Goal: Task Accomplishment & Management: Complete application form

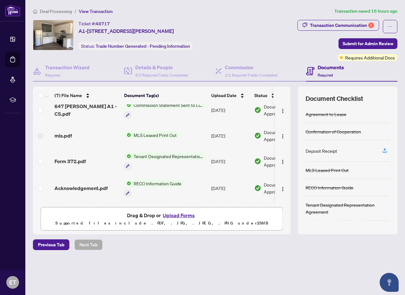
click at [165, 132] on span "MLS Leased Print Out" at bounding box center [155, 135] width 48 height 7
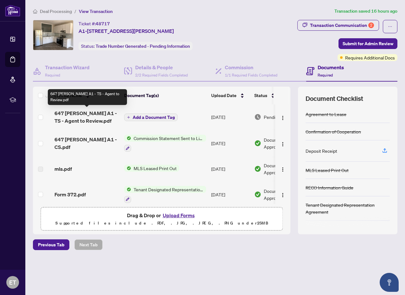
click at [76, 117] on span "647 [PERSON_NAME] A1 - TS - Agent to Review.pdf" at bounding box center [86, 117] width 65 height 15
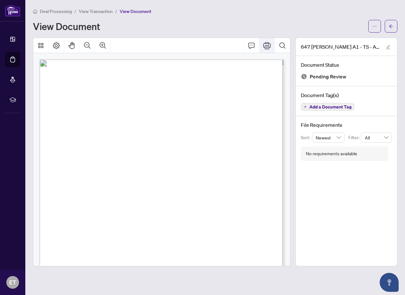
click at [266, 46] on icon "Print" at bounding box center [267, 45] width 8 height 7
click at [179, 23] on div "View Document" at bounding box center [198, 26] width 331 height 10
click at [265, 43] on icon "Print" at bounding box center [267, 45] width 8 height 7
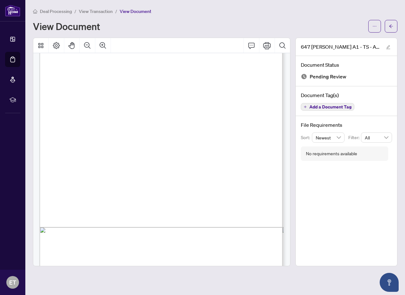
scroll to position [77, 0]
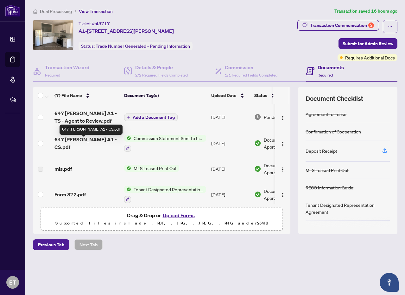
click at [74, 142] on span "647 [PERSON_NAME] A1 - CS.pdf" at bounding box center [86, 143] width 65 height 15
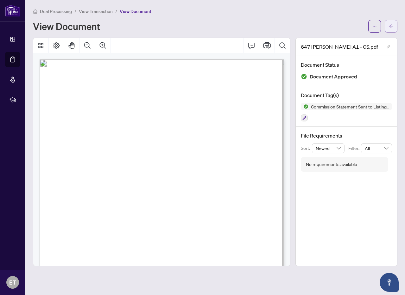
click at [392, 26] on icon "arrow-left" at bounding box center [391, 26] width 4 height 4
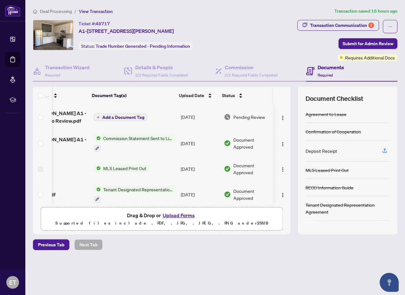
scroll to position [0, 31]
click at [245, 115] on span "Pending Review" at bounding box center [249, 117] width 32 height 7
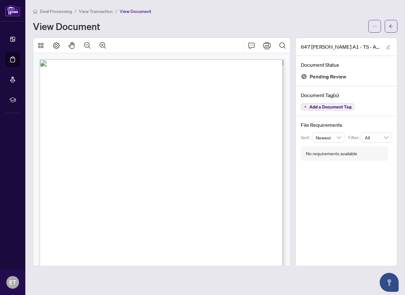
click at [306, 104] on button "Add a Document Tag" at bounding box center [327, 107] width 53 height 8
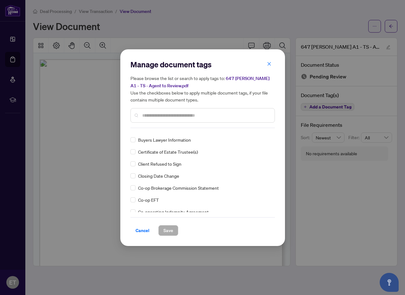
scroll to position [226, 0]
click at [143, 229] on span "Cancel" at bounding box center [142, 231] width 14 height 10
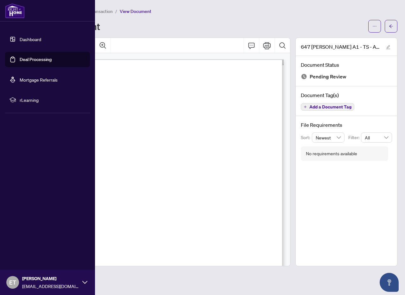
click at [20, 58] on link "Deal Processing" at bounding box center [36, 60] width 32 height 6
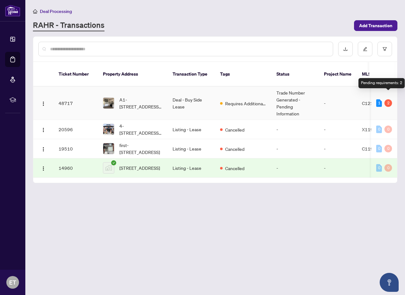
click at [387, 99] on div "2" at bounding box center [388, 103] width 8 height 8
click at [378, 99] on div "1" at bounding box center [379, 103] width 6 height 8
click at [34, 11] on icon "home" at bounding box center [35, 11] width 4 height 4
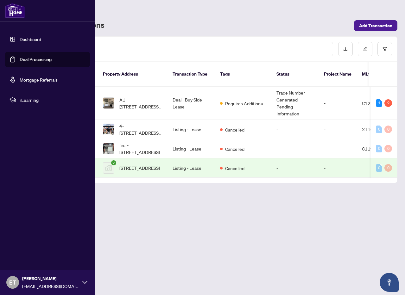
click at [29, 42] on link "Dashboard" at bounding box center [31, 39] width 22 height 6
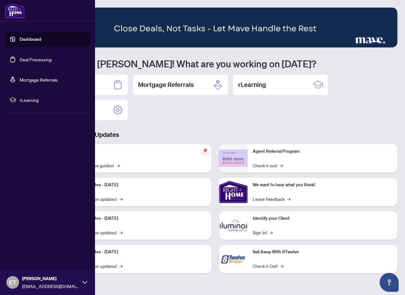
click at [30, 59] on link "Deal Processing" at bounding box center [36, 60] width 32 height 6
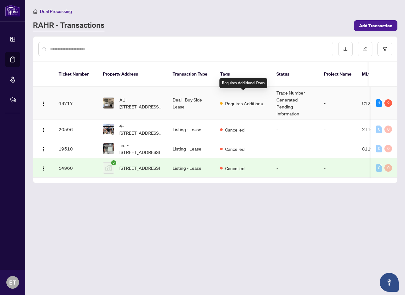
click at [250, 100] on span "Requires Additional Docs" at bounding box center [245, 103] width 41 height 7
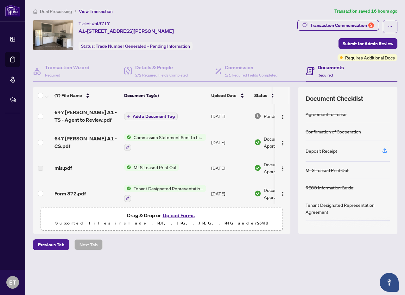
click at [329, 66] on h4 "Documents" at bounding box center [330, 68] width 26 height 8
click at [326, 73] on span "Required" at bounding box center [324, 75] width 15 height 5
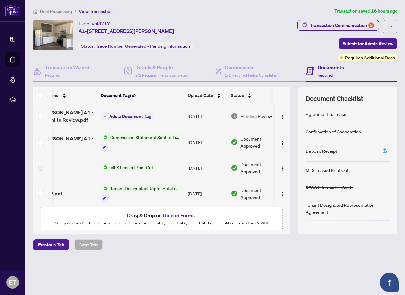
scroll to position [0, 32]
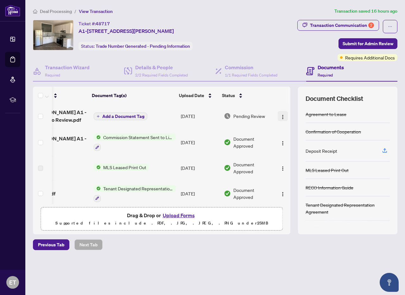
click at [281, 115] on img "button" at bounding box center [282, 117] width 5 height 5
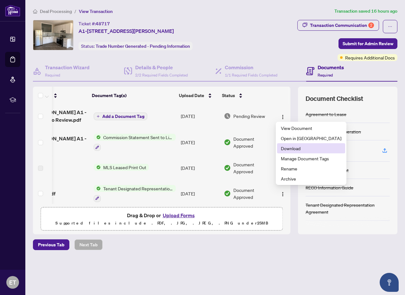
click at [287, 147] on span "Download" at bounding box center [311, 148] width 60 height 7
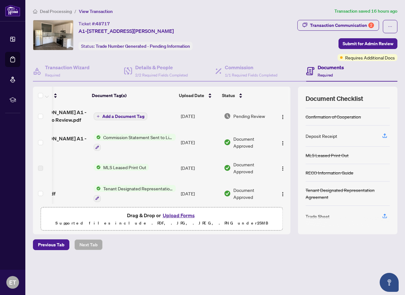
scroll to position [17, 0]
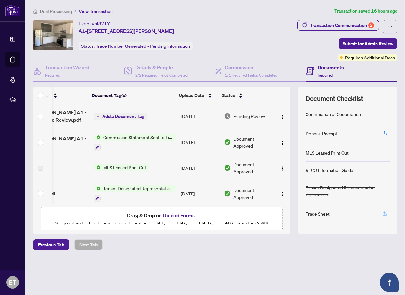
click at [384, 212] on icon "button" at bounding box center [384, 212] width 3 height 3
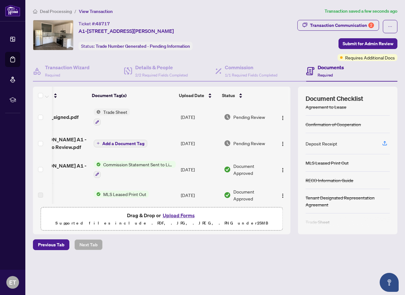
scroll to position [14, 0]
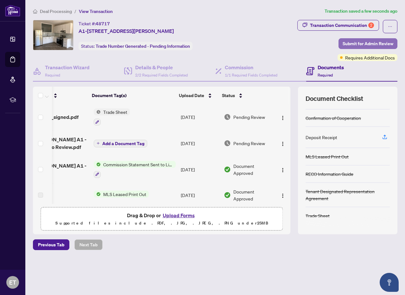
click at [359, 41] on span "Submit for Admin Review" at bounding box center [367, 44] width 51 height 10
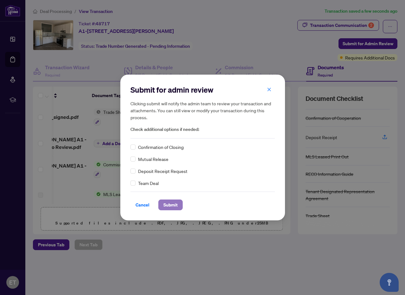
click at [171, 204] on span "Submit" at bounding box center [170, 205] width 14 height 10
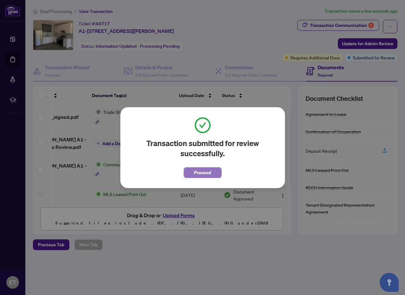
click at [198, 171] on span "Proceed" at bounding box center [202, 173] width 17 height 10
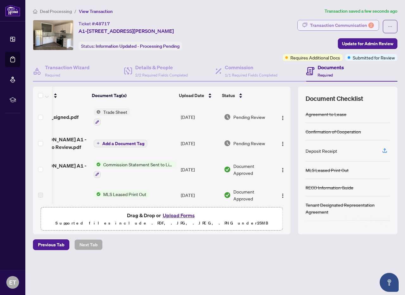
click at [359, 24] on div "Transaction Communication 2" at bounding box center [342, 25] width 64 height 10
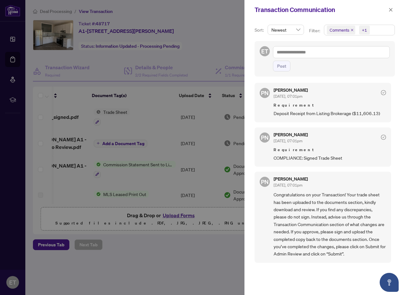
scroll to position [0, 0]
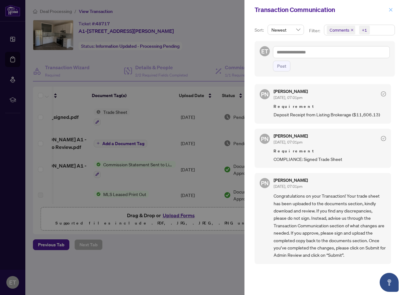
click at [390, 8] on icon "close" at bounding box center [390, 10] width 4 height 4
